Goal: Find specific page/section: Find specific page/section

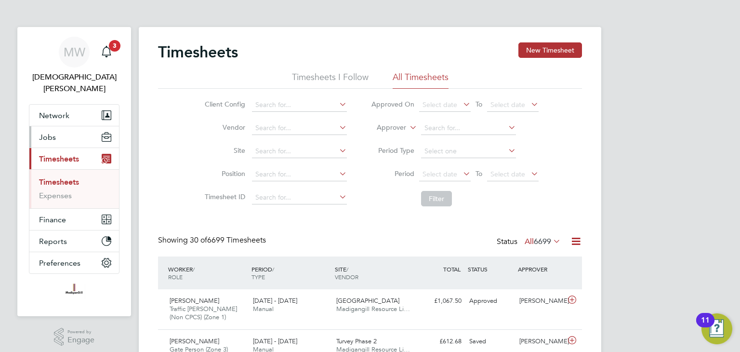
click at [56, 128] on button "Jobs" at bounding box center [74, 136] width 90 height 21
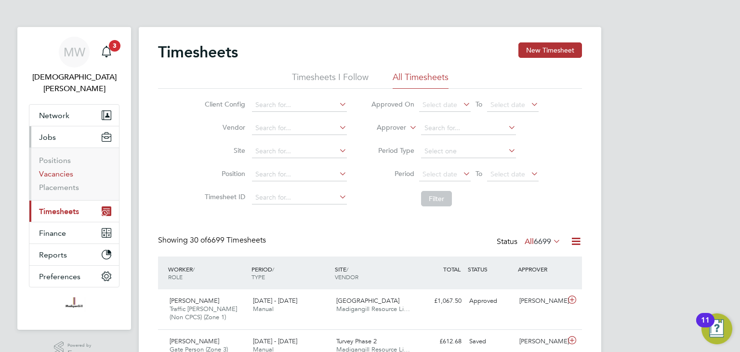
click at [63, 169] on link "Vacancies" at bounding box center [56, 173] width 34 height 9
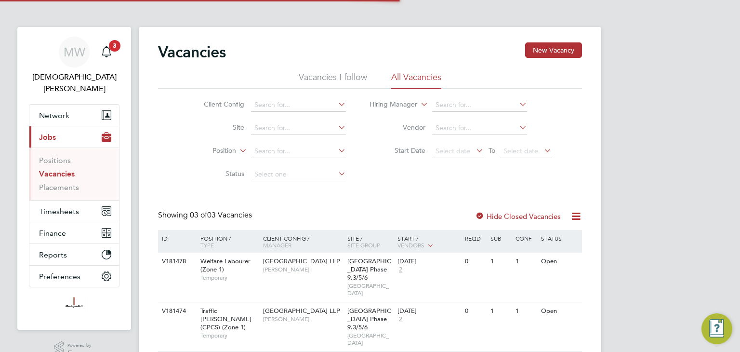
scroll to position [37, 0]
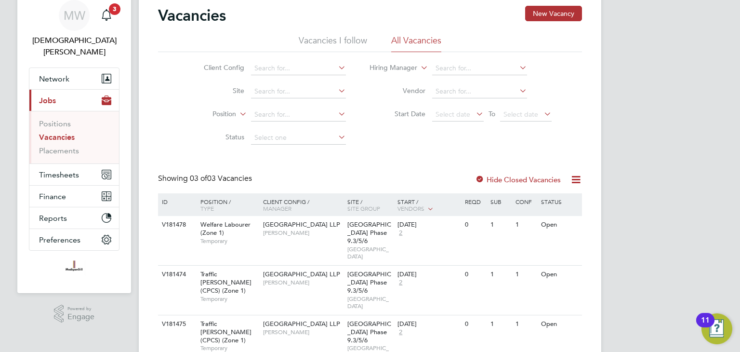
click at [576, 181] on icon at bounding box center [576, 179] width 12 height 12
click at [528, 166] on div "Vacancies New Vacancy Vacancies I follow All Vacancies Client Config Site Posit…" at bounding box center [370, 185] width 424 height 359
click at [492, 176] on label "Hide Closed Vacancies" at bounding box center [518, 179] width 86 height 9
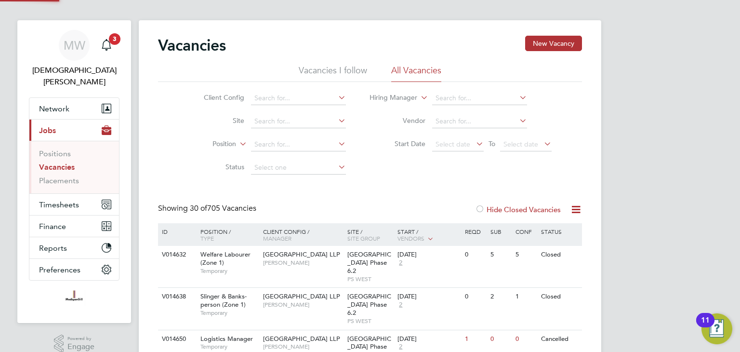
scroll to position [37, 0]
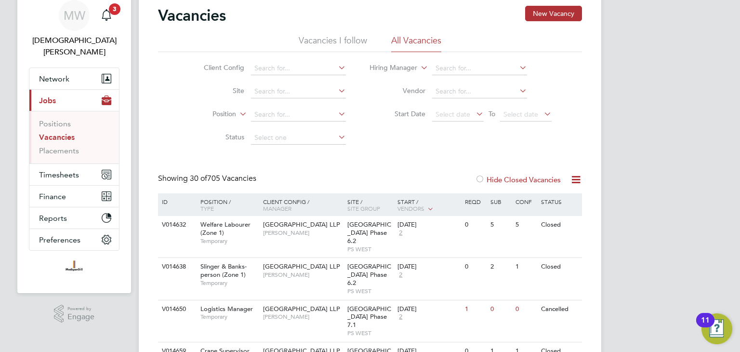
click at [500, 178] on label "Hide Closed Vacancies" at bounding box center [518, 179] width 86 height 9
